Goal: Task Accomplishment & Management: Manage account settings

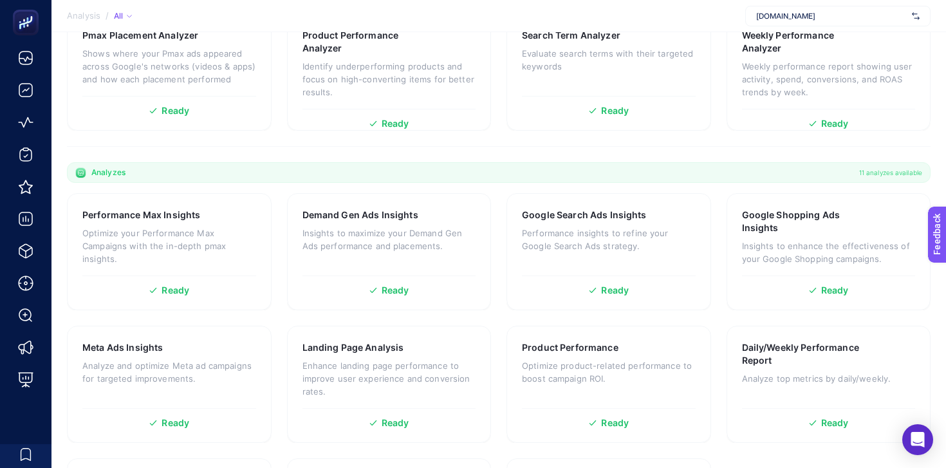
scroll to position [267, 0]
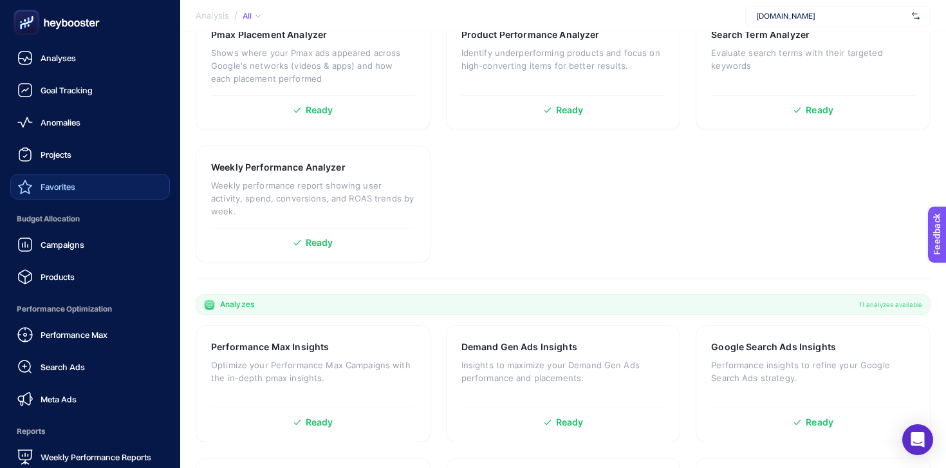
click at [26, 190] on icon at bounding box center [24, 186] width 15 height 15
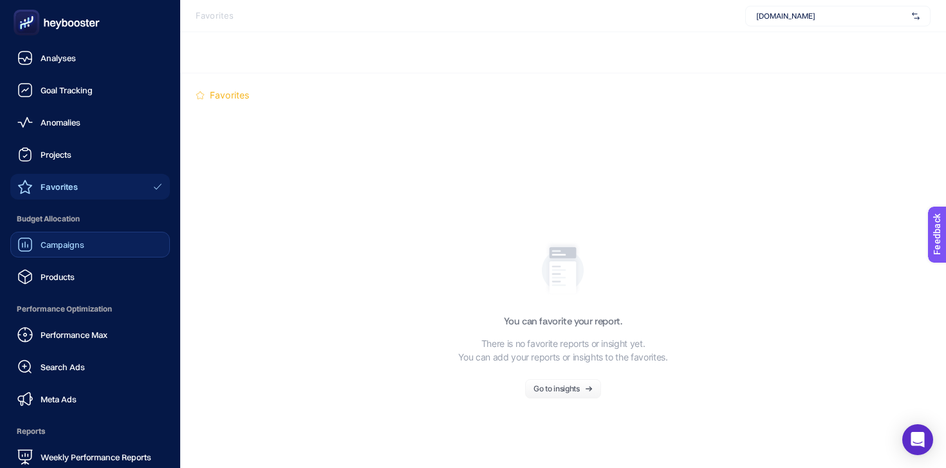
click at [73, 241] on span "Campaigns" at bounding box center [63, 244] width 44 height 10
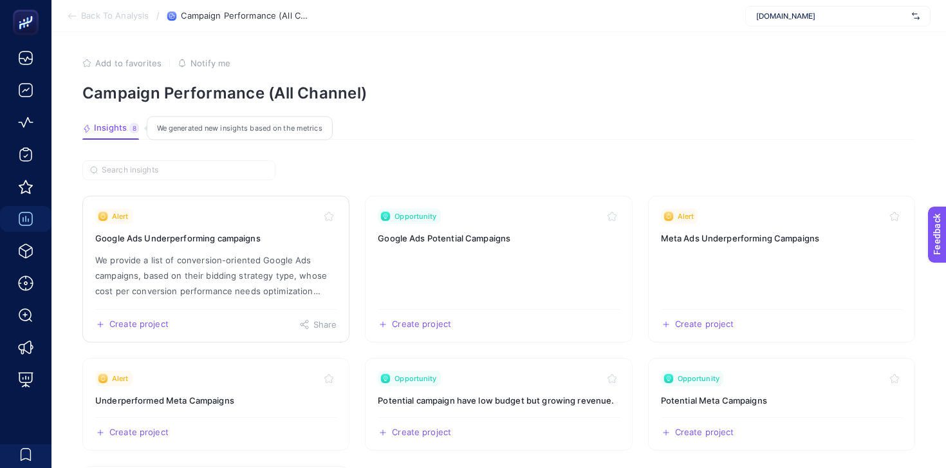
click at [331, 215] on icon "Toggle favorite" at bounding box center [329, 216] width 10 height 10
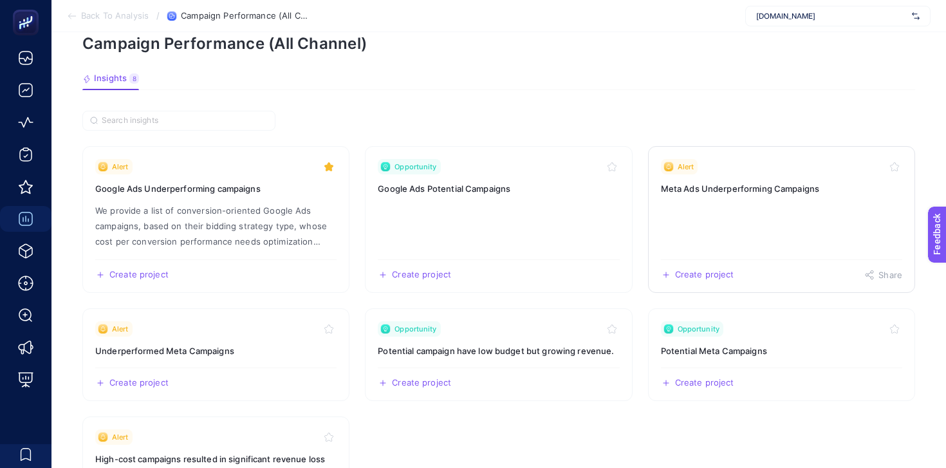
scroll to position [68, 0]
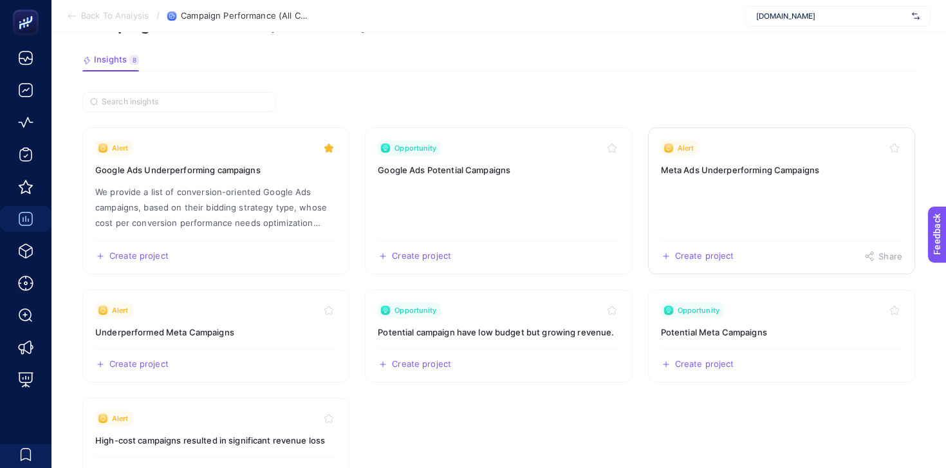
click at [894, 147] on icon "Toggle favorite" at bounding box center [894, 148] width 10 height 10
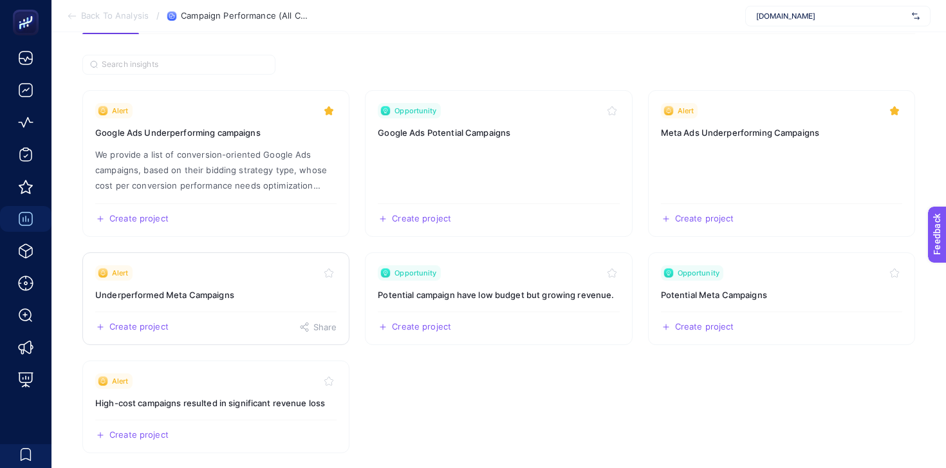
click at [326, 274] on icon "Toggle favorite" at bounding box center [329, 273] width 10 height 10
click at [326, 385] on icon "Toggle favorite" at bounding box center [329, 381] width 10 height 10
click at [613, 270] on icon "Toggle favorite" at bounding box center [612, 273] width 10 height 10
click at [615, 111] on icon "Toggle favorite" at bounding box center [612, 111] width 10 height 10
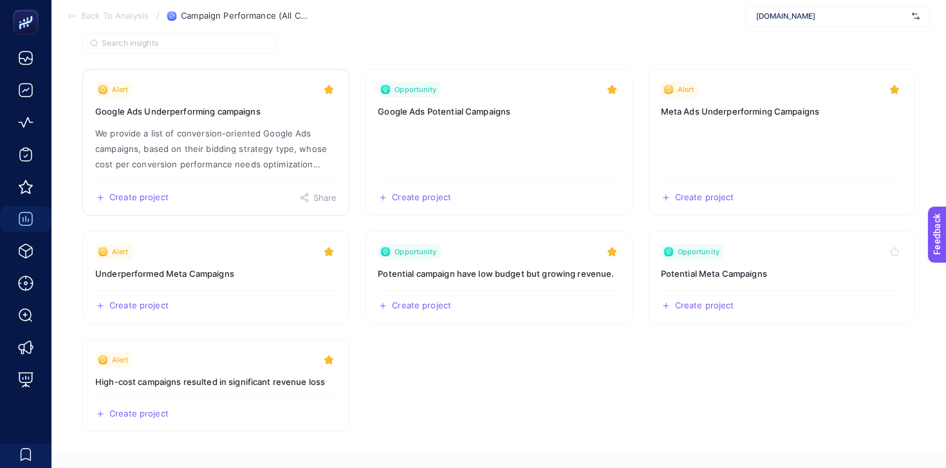
scroll to position [91, 0]
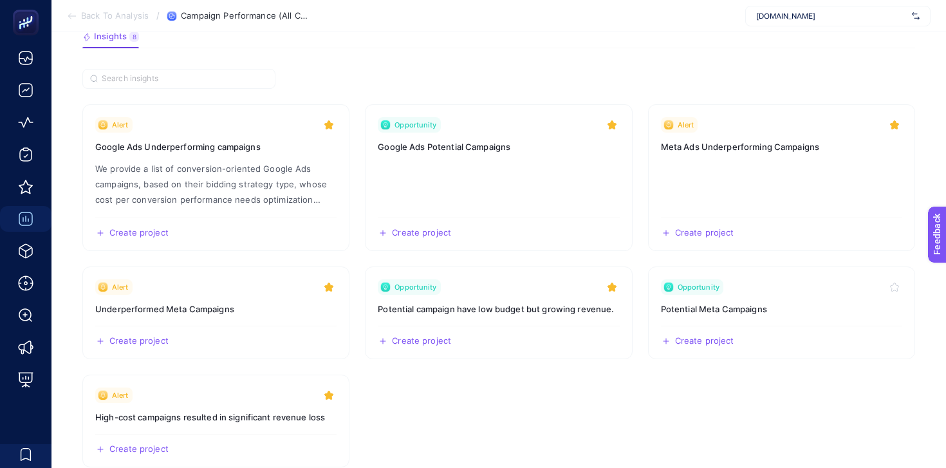
click at [134, 19] on span "Back To Analysis" at bounding box center [115, 16] width 68 height 10
